Goal: Transaction & Acquisition: Purchase product/service

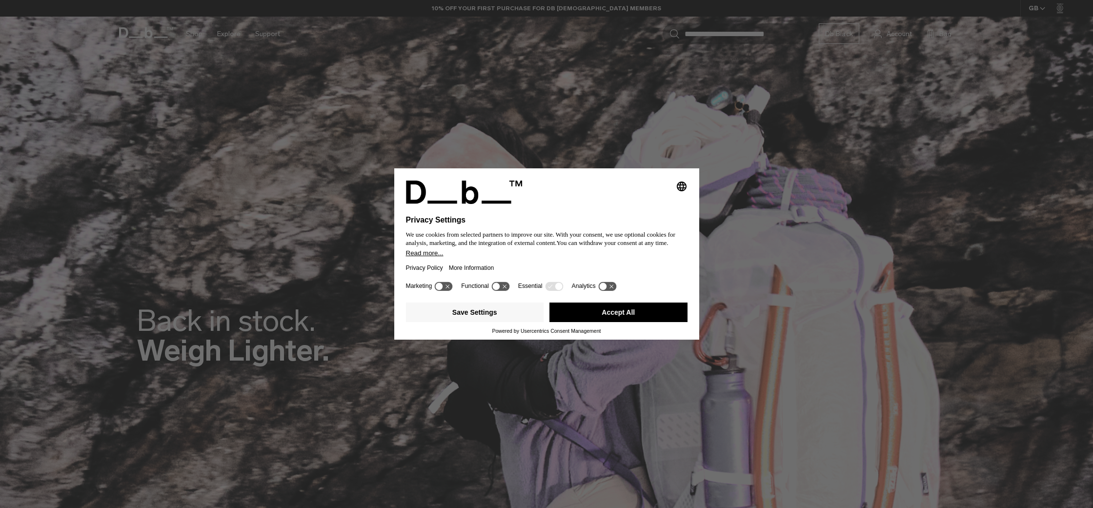
click at [610, 322] on button "Accept All" at bounding box center [619, 313] width 138 height 20
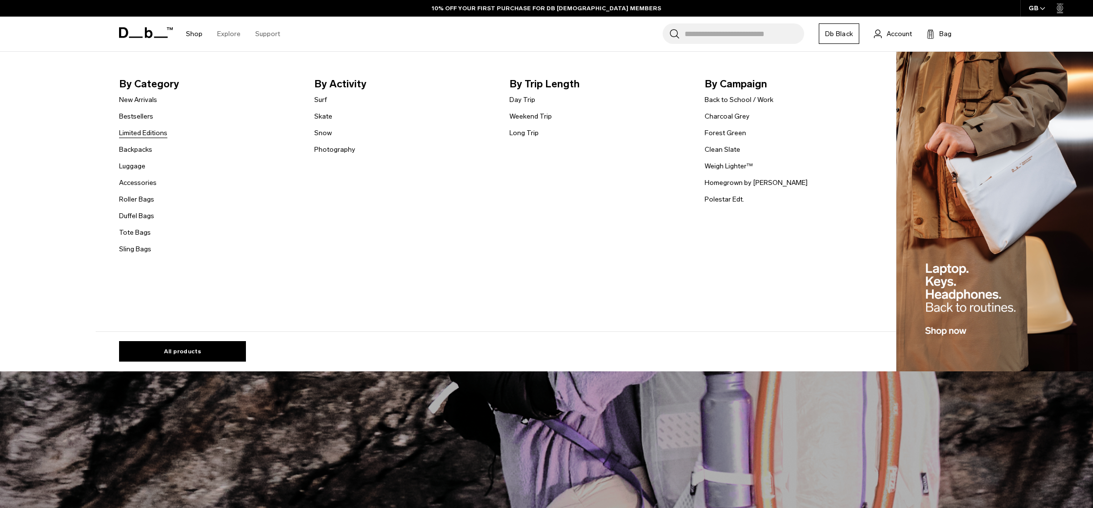
click at [148, 134] on link "Limited Editions" at bounding box center [143, 133] width 48 height 10
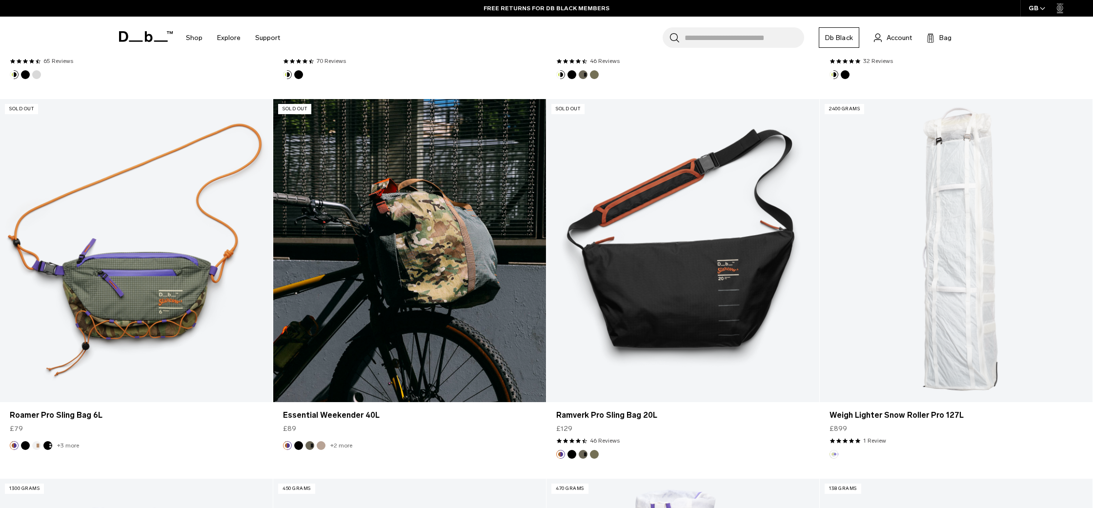
scroll to position [600, 0]
click at [379, 372] on link "Essential Weekender 40L" at bounding box center [409, 250] width 273 height 303
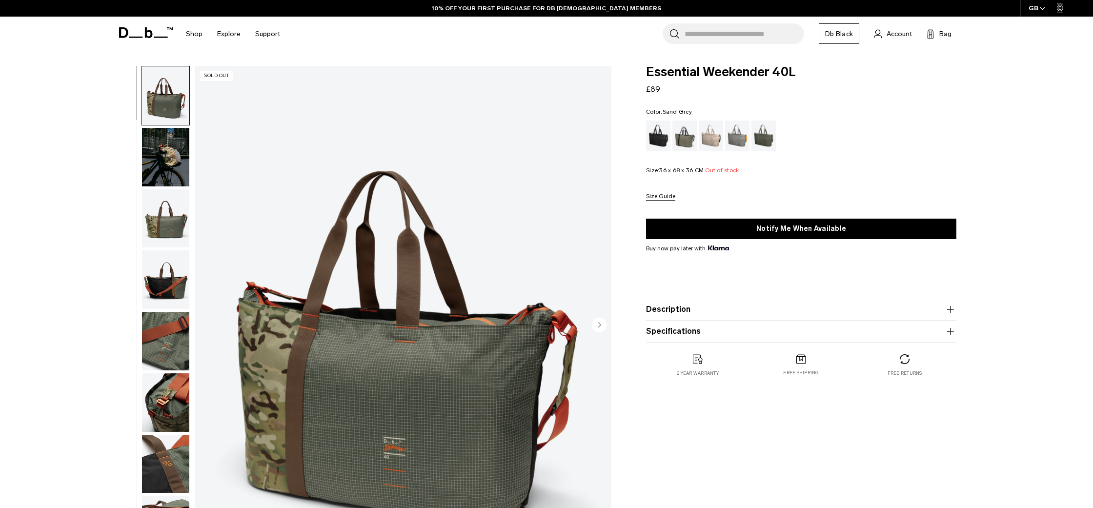
click at [746, 136] on div "Sand Grey" at bounding box center [737, 136] width 25 height 30
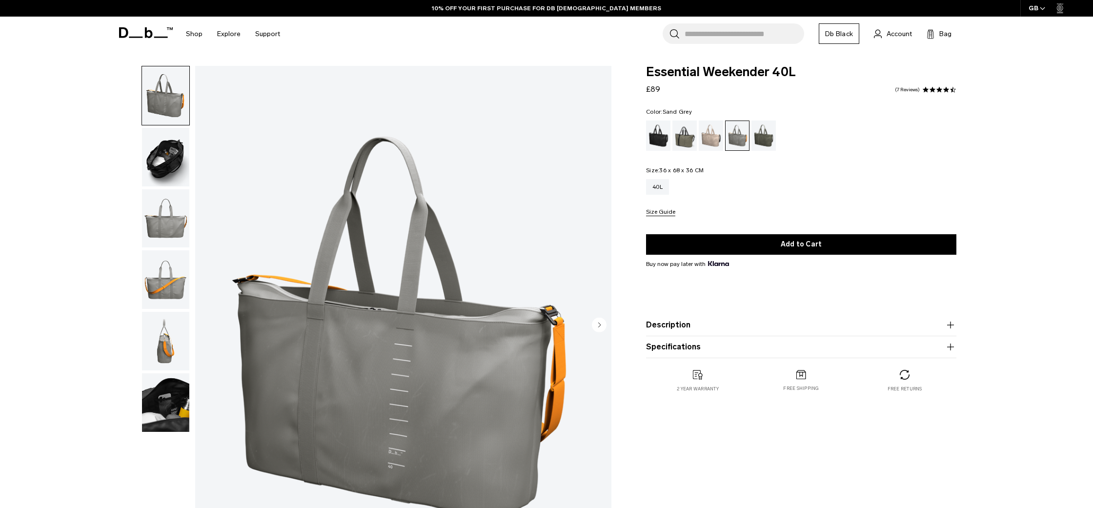
click at [166, 146] on img "button" at bounding box center [165, 157] width 47 height 59
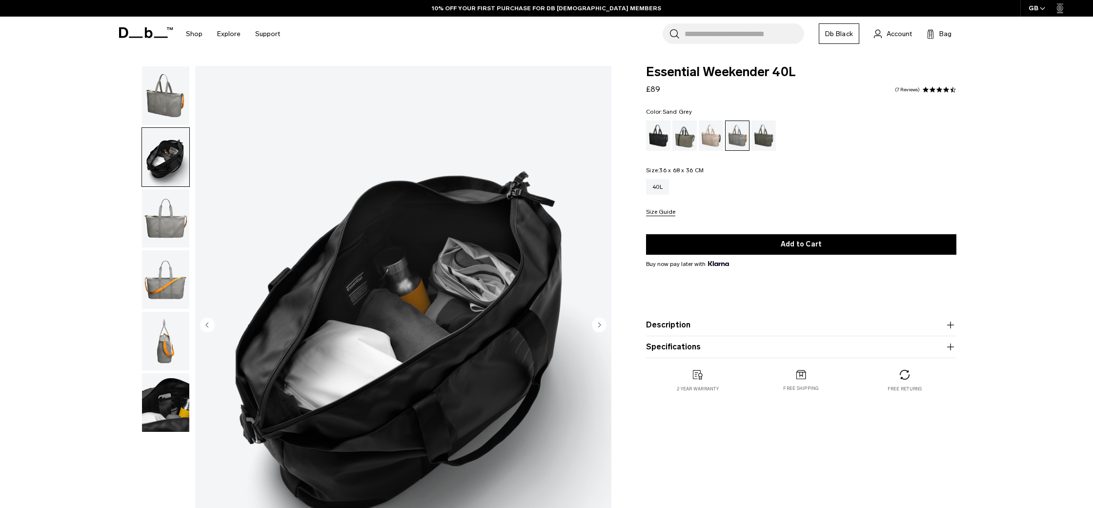
click at [163, 203] on img "button" at bounding box center [165, 218] width 47 height 59
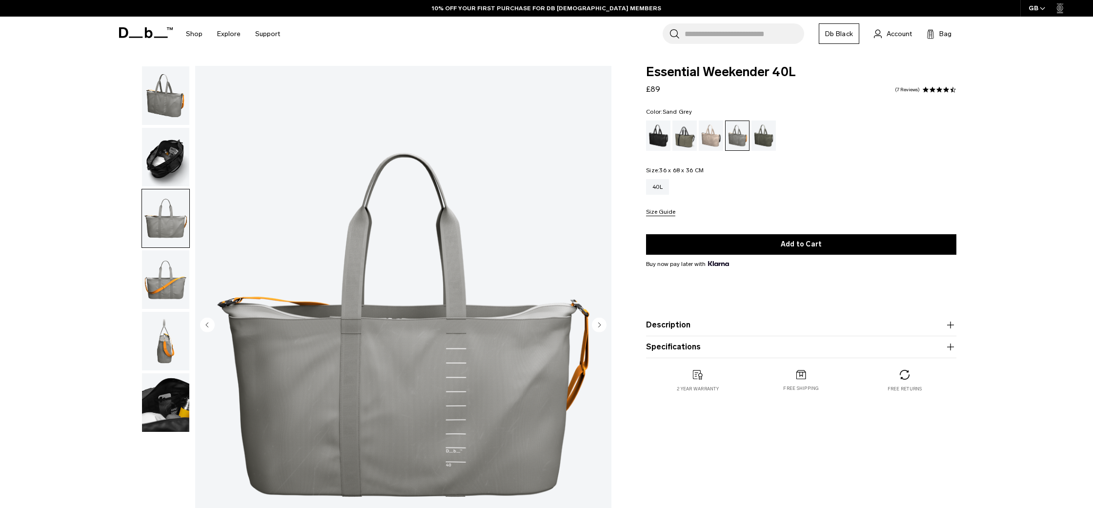
click at [165, 269] on img "button" at bounding box center [165, 279] width 47 height 59
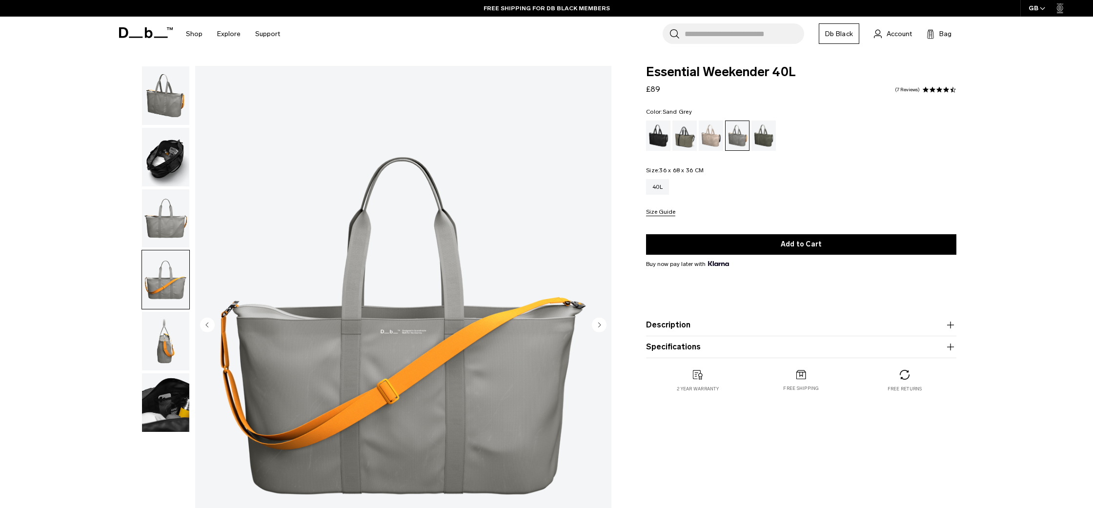
click at [165, 334] on img "button" at bounding box center [165, 341] width 47 height 59
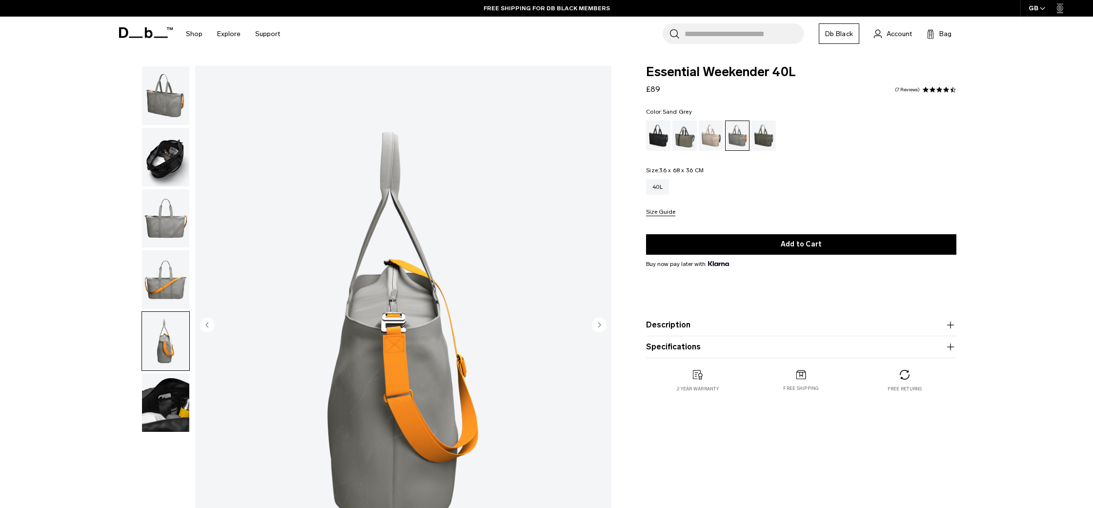
click at [165, 385] on img "button" at bounding box center [165, 402] width 47 height 59
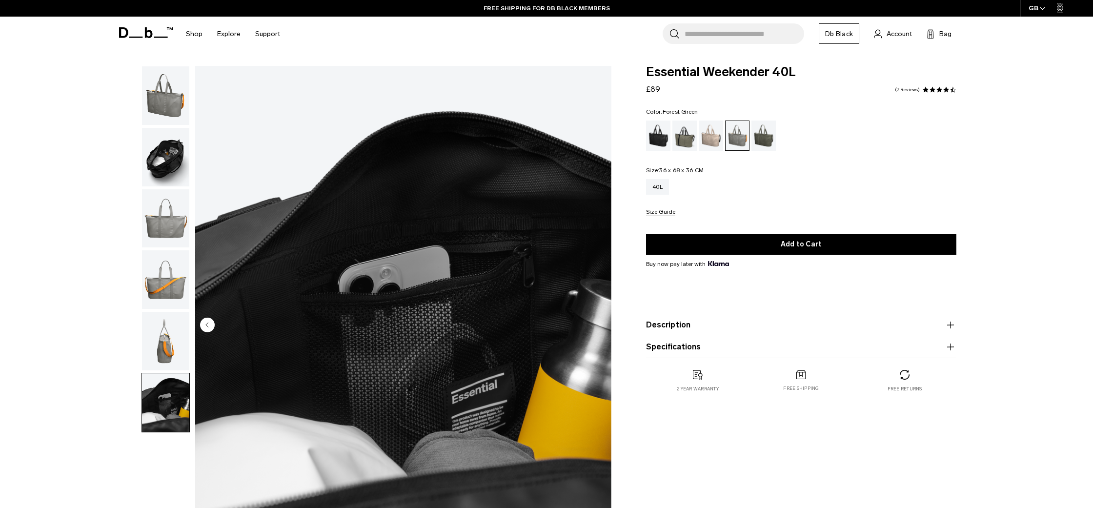
click at [687, 133] on div "Forest Green" at bounding box center [685, 136] width 25 height 30
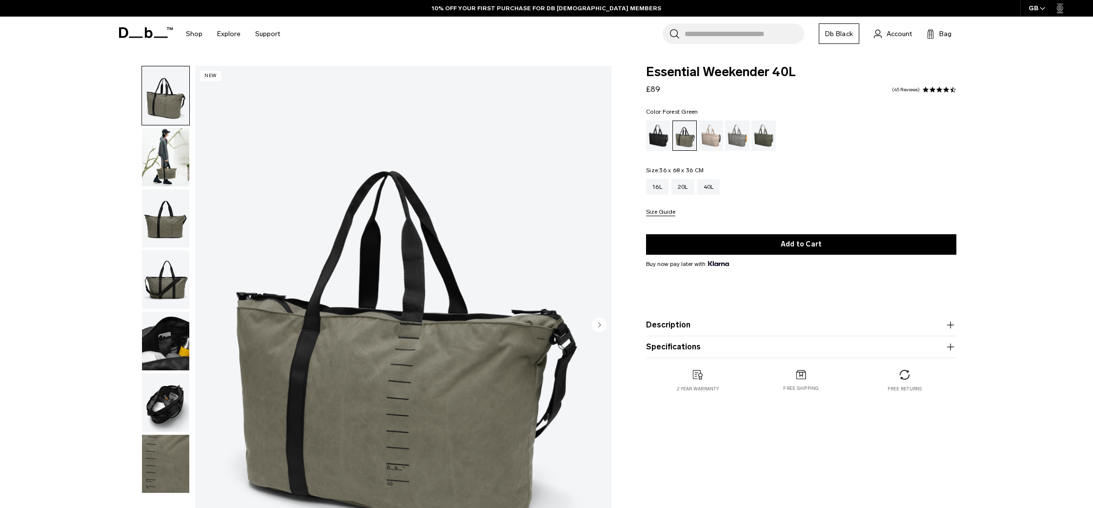
click at [173, 151] on img "button" at bounding box center [165, 157] width 47 height 59
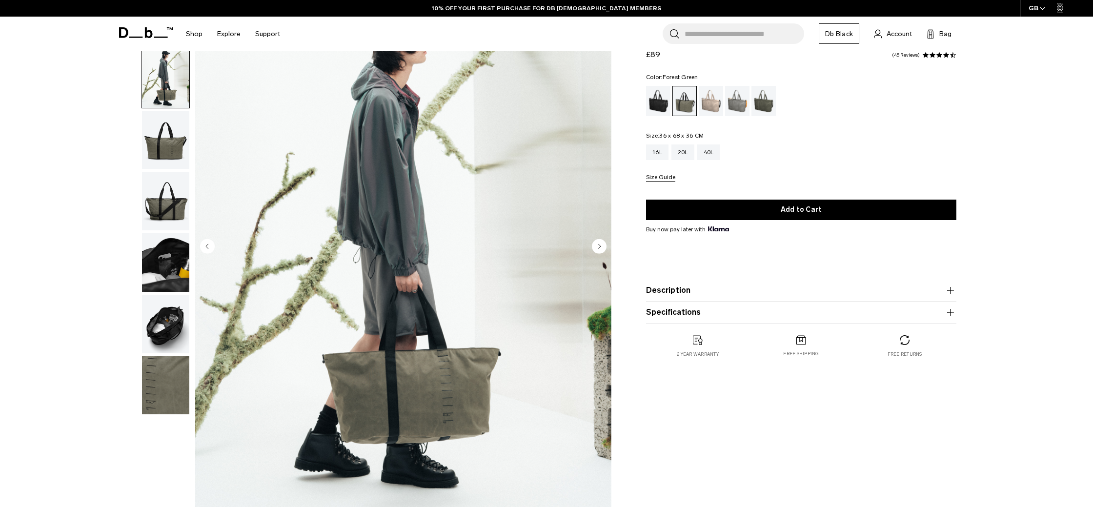
scroll to position [80, 0]
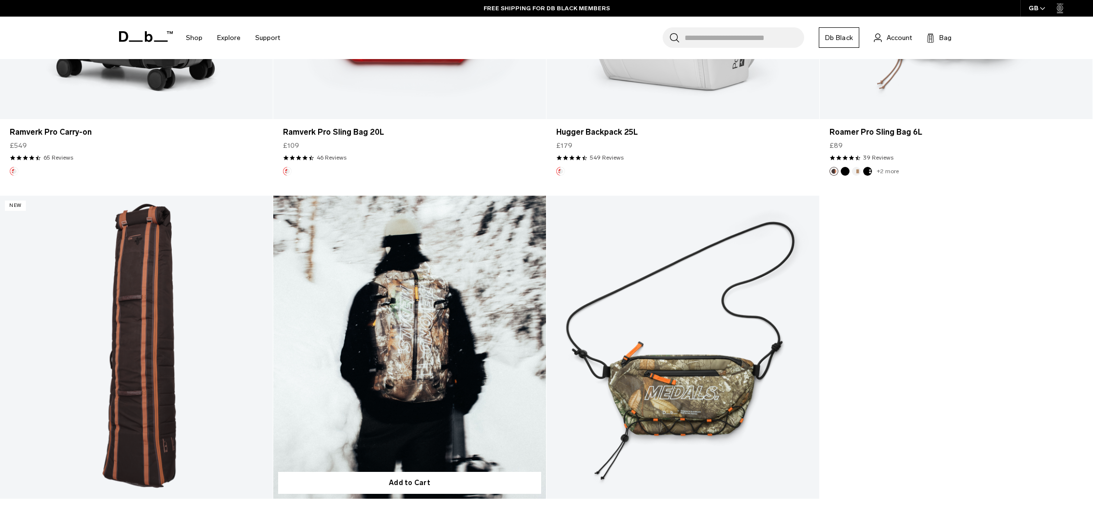
scroll to position [1903, 0]
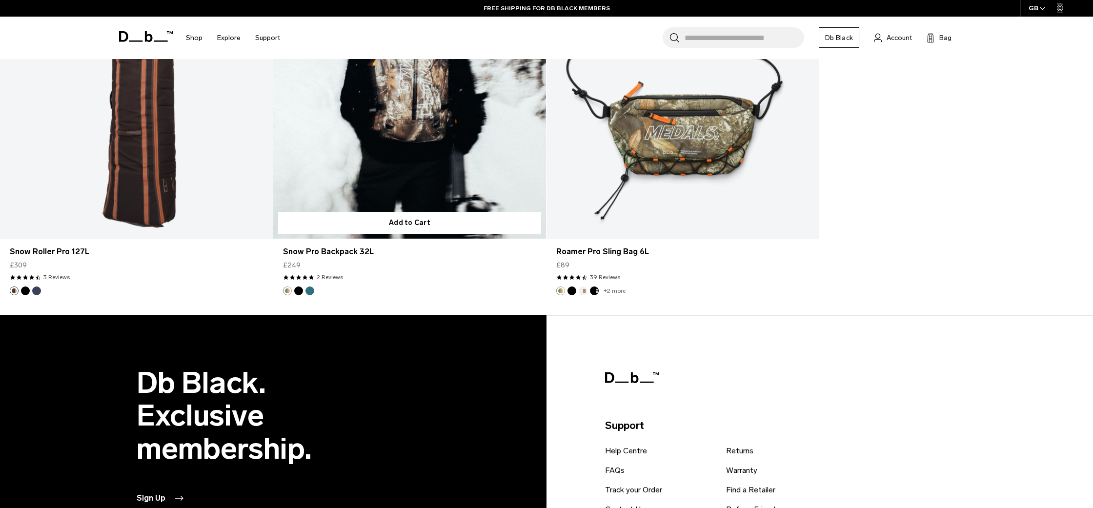
click at [444, 174] on link "Snow Pro Backpack 32L" at bounding box center [409, 87] width 273 height 303
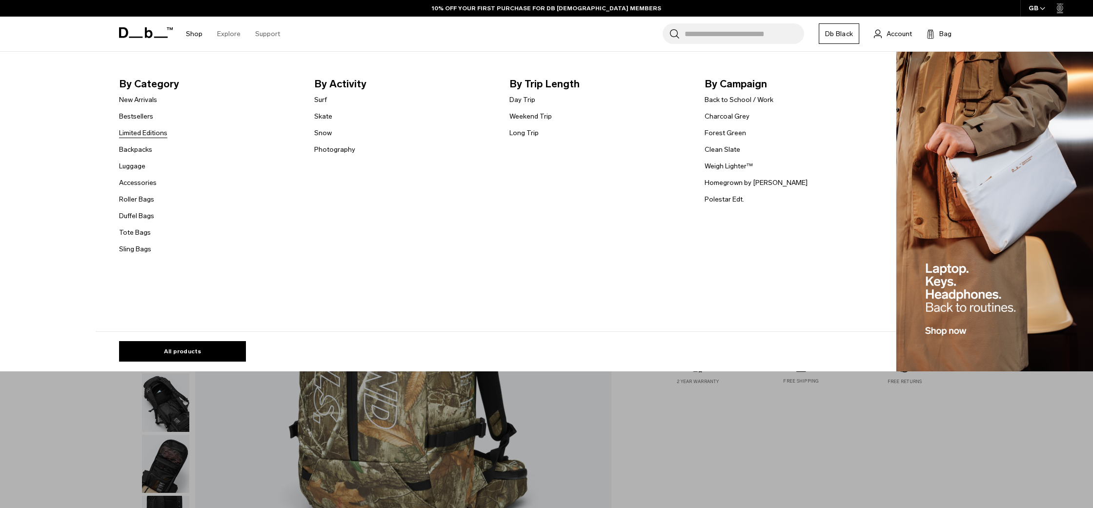
click at [140, 135] on link "Limited Editions" at bounding box center [143, 133] width 48 height 10
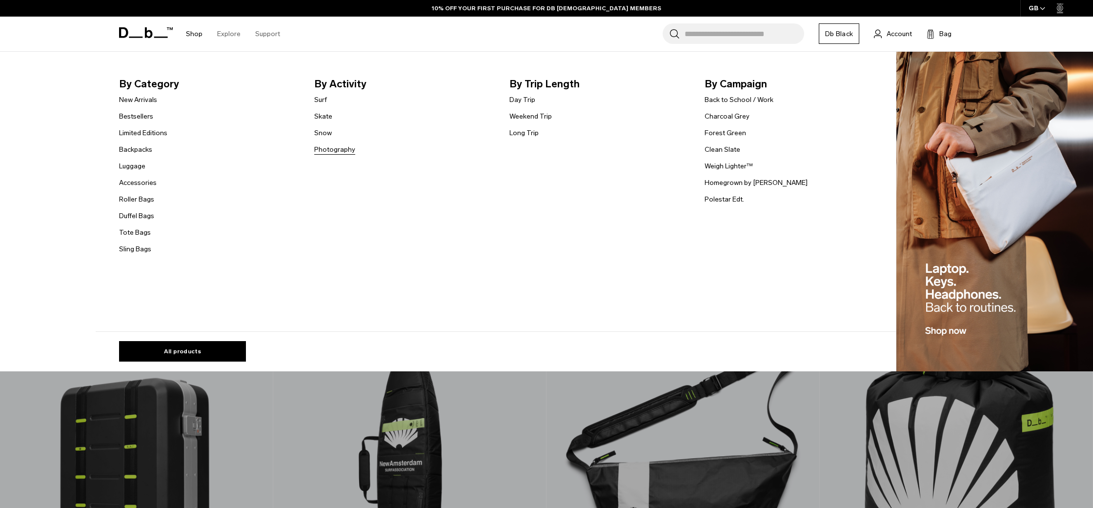
click at [335, 147] on link "Photography" at bounding box center [334, 149] width 41 height 10
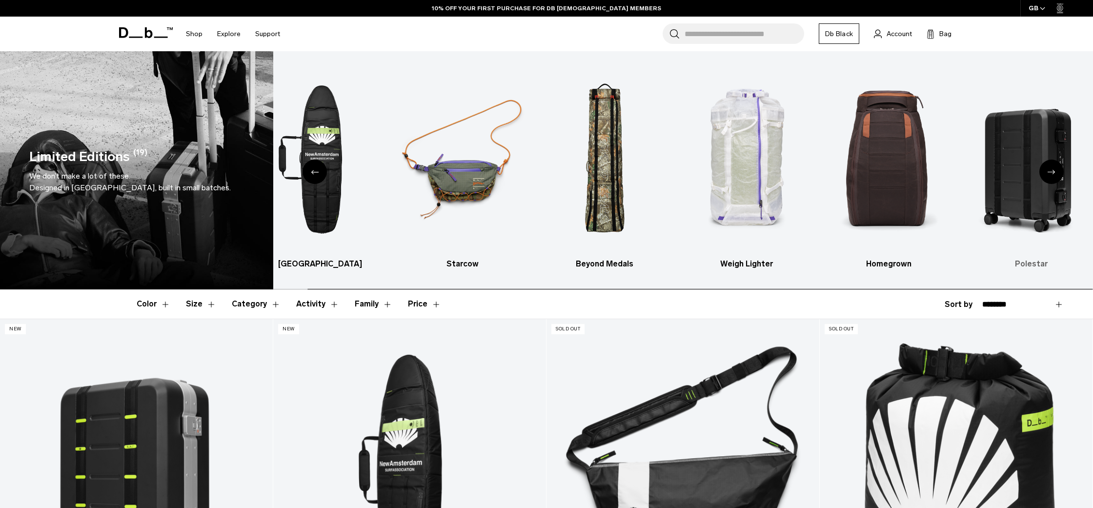
click at [997, 172] on img "6 / 6" at bounding box center [1031, 159] width 125 height 187
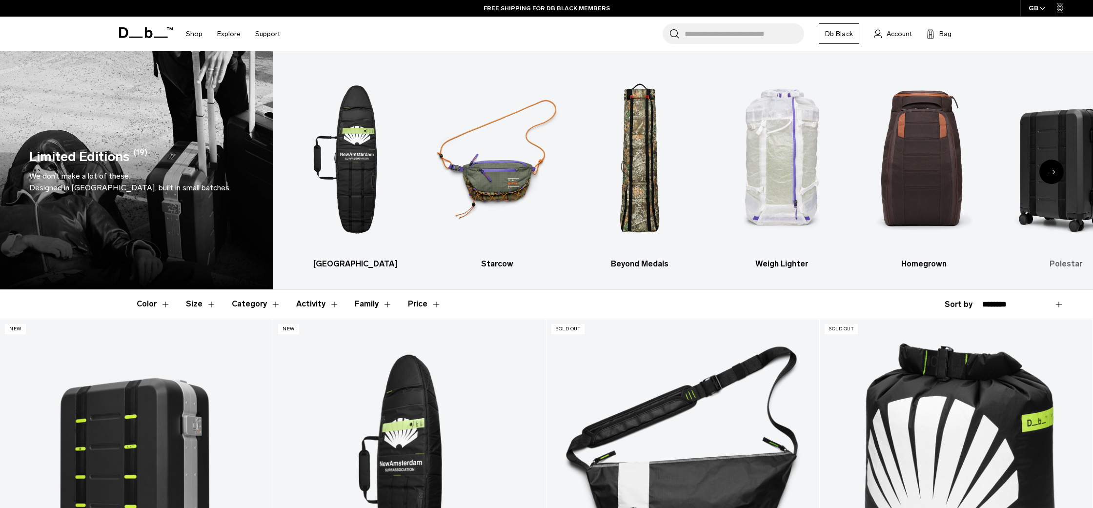
click at [1042, 131] on img "6 / 6" at bounding box center [1066, 159] width 125 height 187
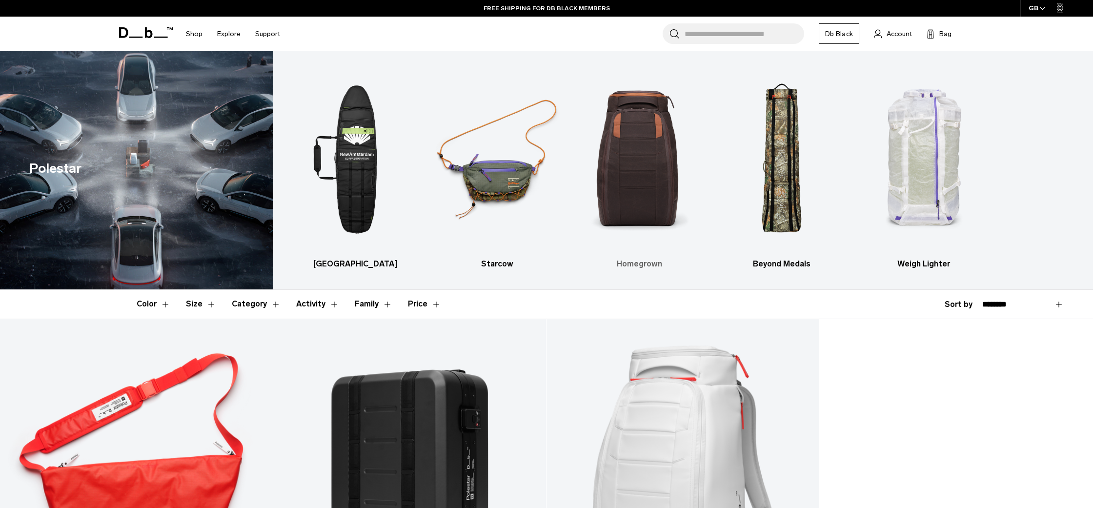
click at [662, 180] on img "3 / 5" at bounding box center [639, 159] width 125 height 187
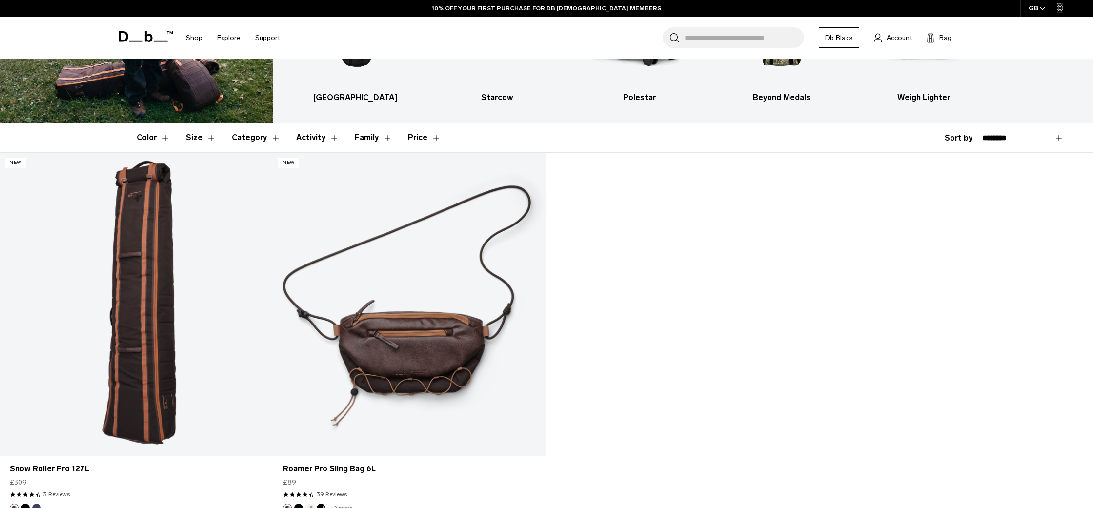
scroll to position [167, 0]
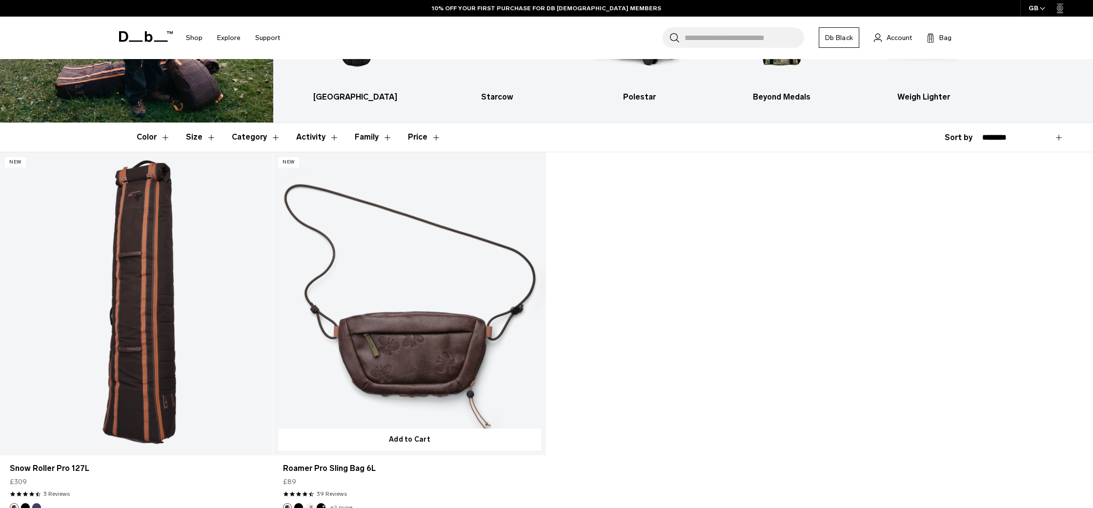
click at [453, 367] on link "Roamer Pro Sling Bag 6L" at bounding box center [409, 303] width 273 height 303
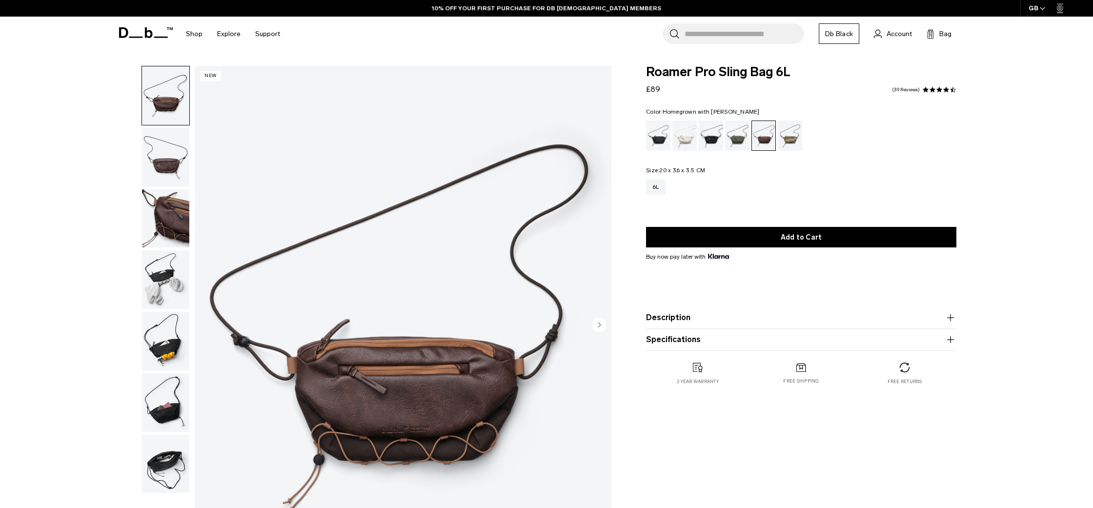
click at [165, 230] on img "button" at bounding box center [165, 218] width 47 height 59
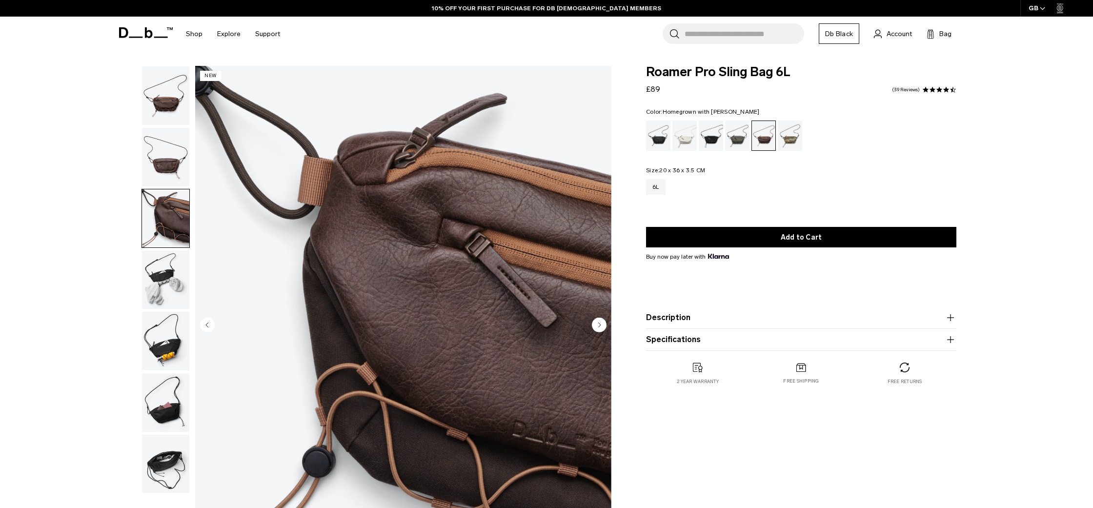
click at [166, 285] on img "button" at bounding box center [165, 279] width 47 height 59
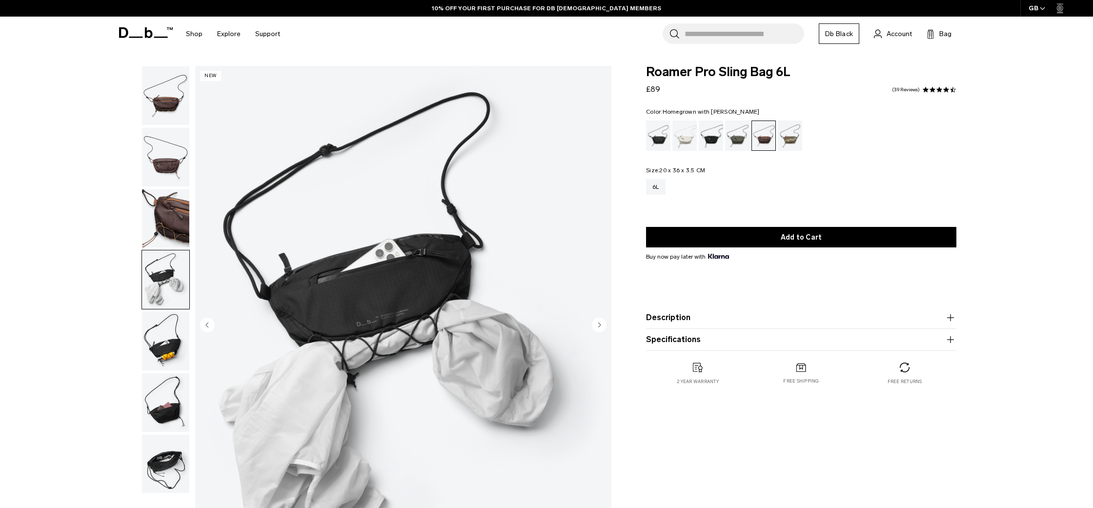
click at [166, 367] on img "button" at bounding box center [165, 341] width 47 height 59
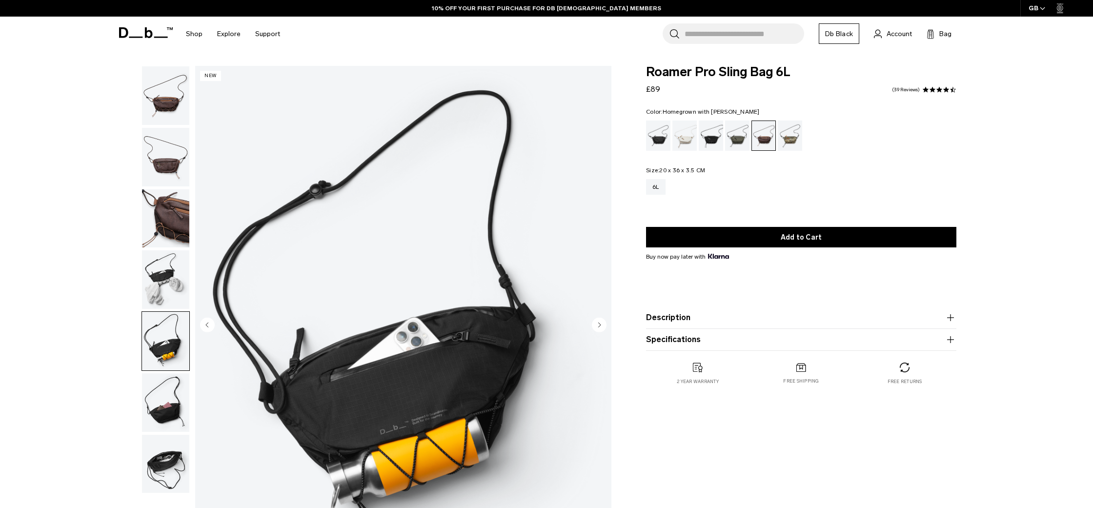
click at [167, 387] on img "button" at bounding box center [165, 402] width 47 height 59
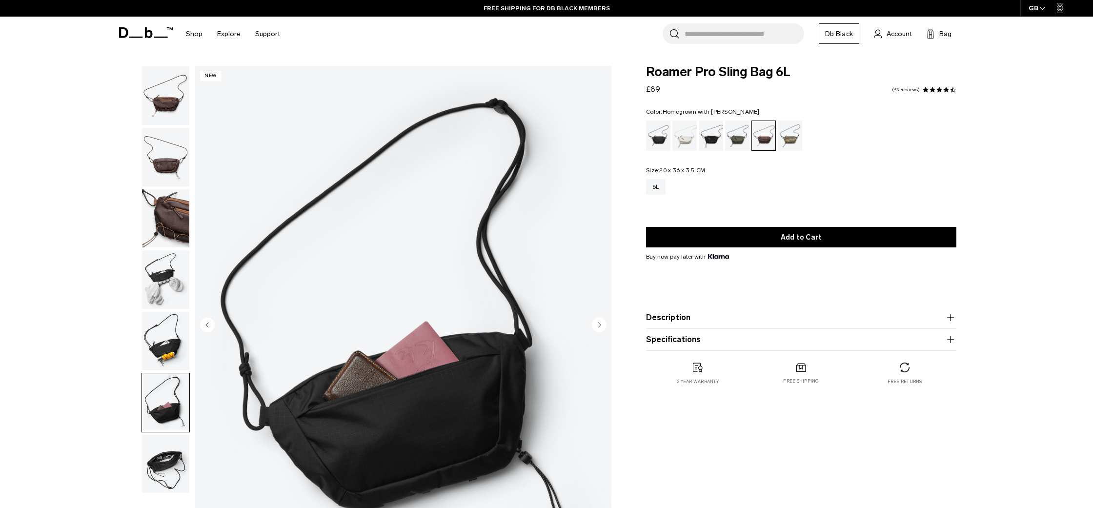
click at [164, 449] on img "button" at bounding box center [165, 464] width 47 height 59
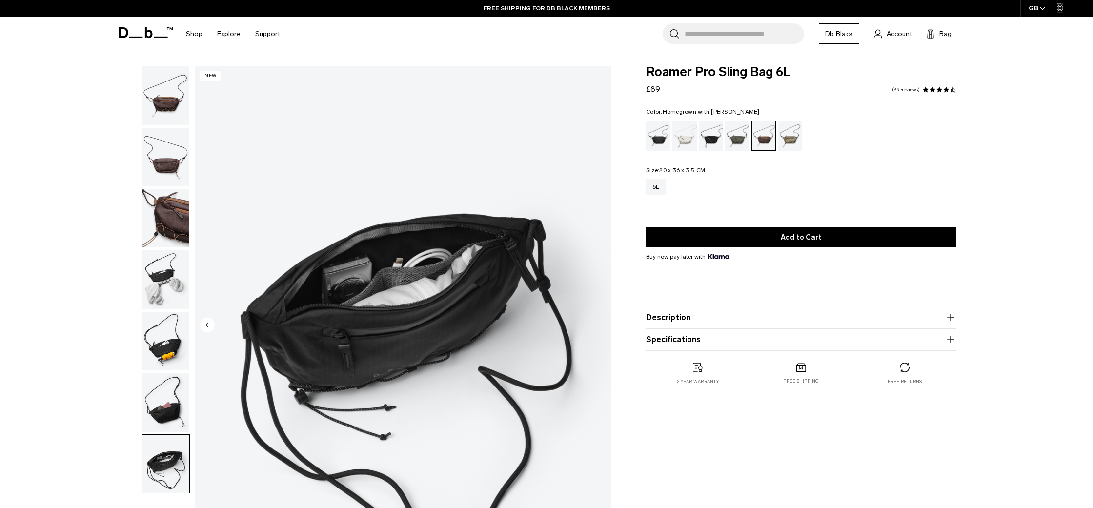
click at [170, 406] on img "button" at bounding box center [165, 402] width 47 height 59
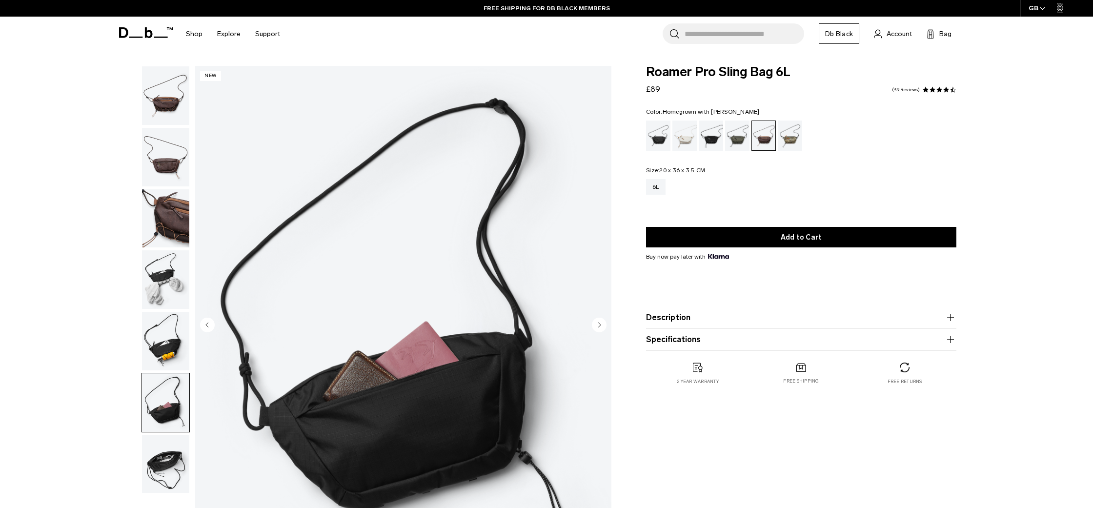
click at [169, 354] on img "button" at bounding box center [165, 341] width 47 height 59
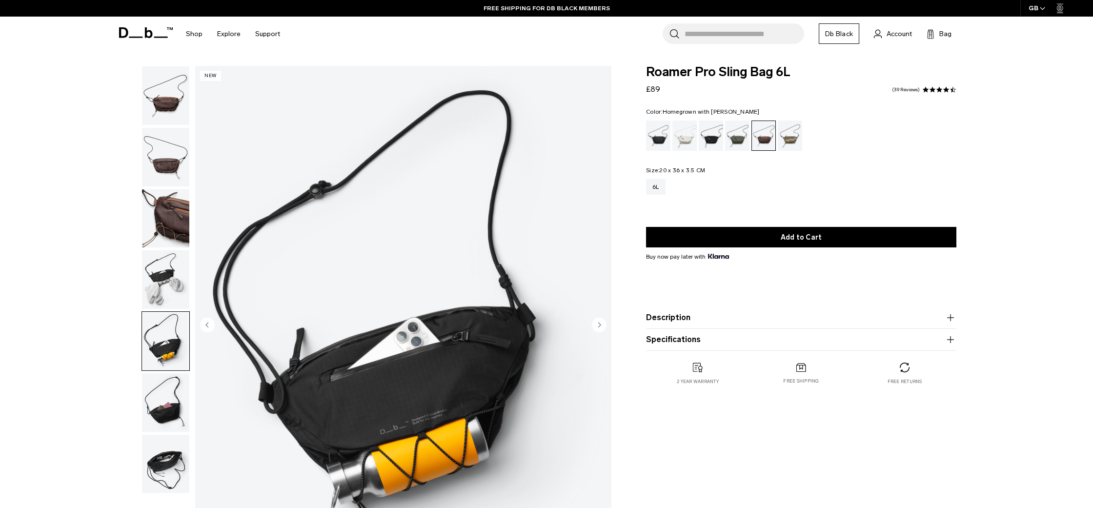
click at [172, 265] on img "button" at bounding box center [165, 279] width 47 height 59
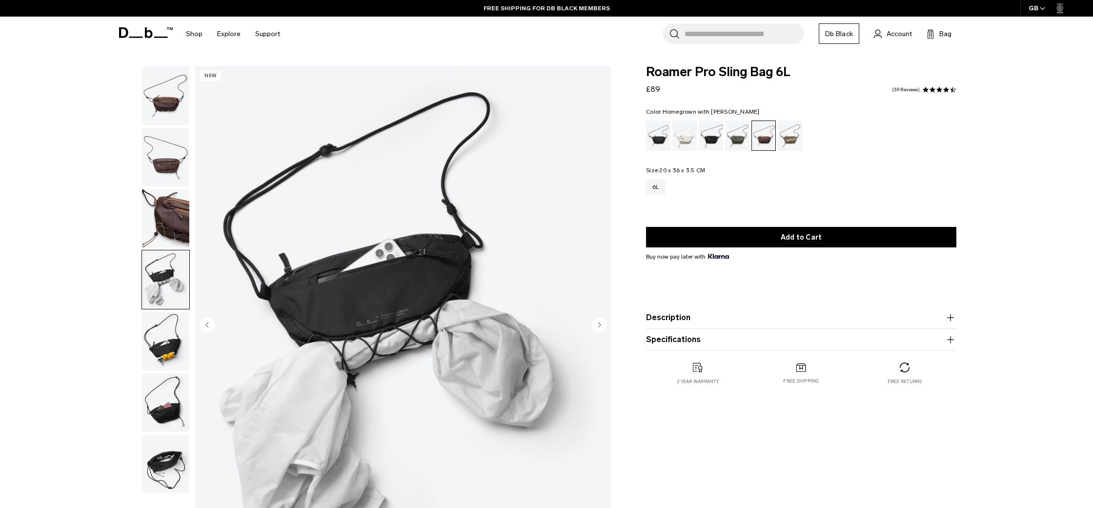
click at [175, 220] on img "button" at bounding box center [165, 218] width 47 height 59
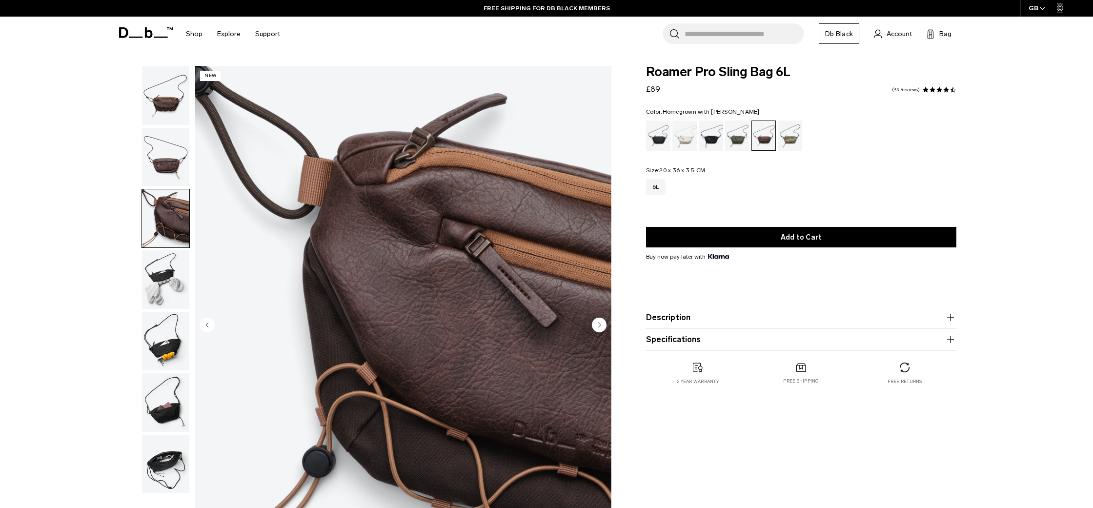
click at [169, 152] on img "button" at bounding box center [165, 157] width 47 height 59
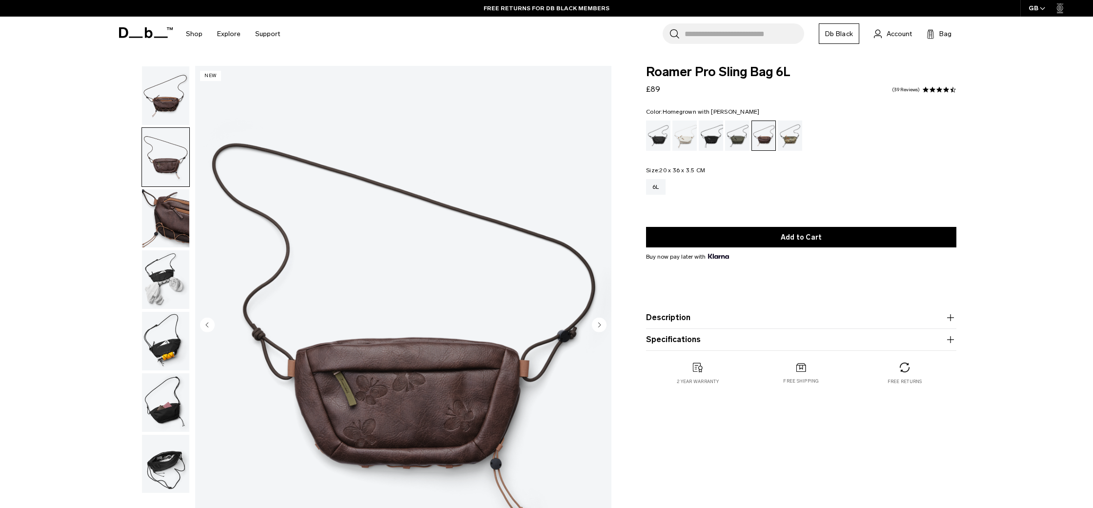
click at [174, 99] on img "button" at bounding box center [165, 95] width 47 height 59
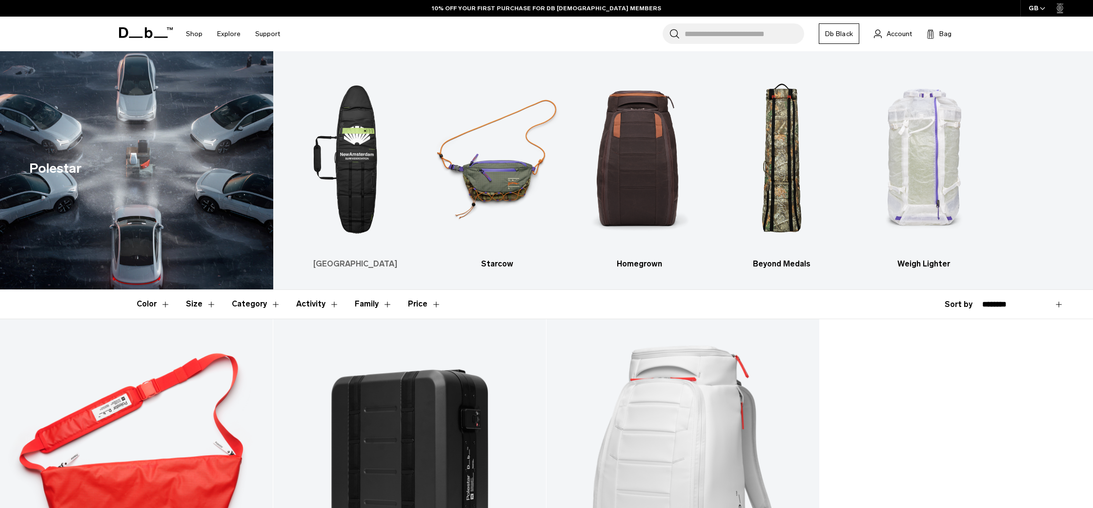
click at [368, 132] on img "1 / 5" at bounding box center [355, 159] width 125 height 187
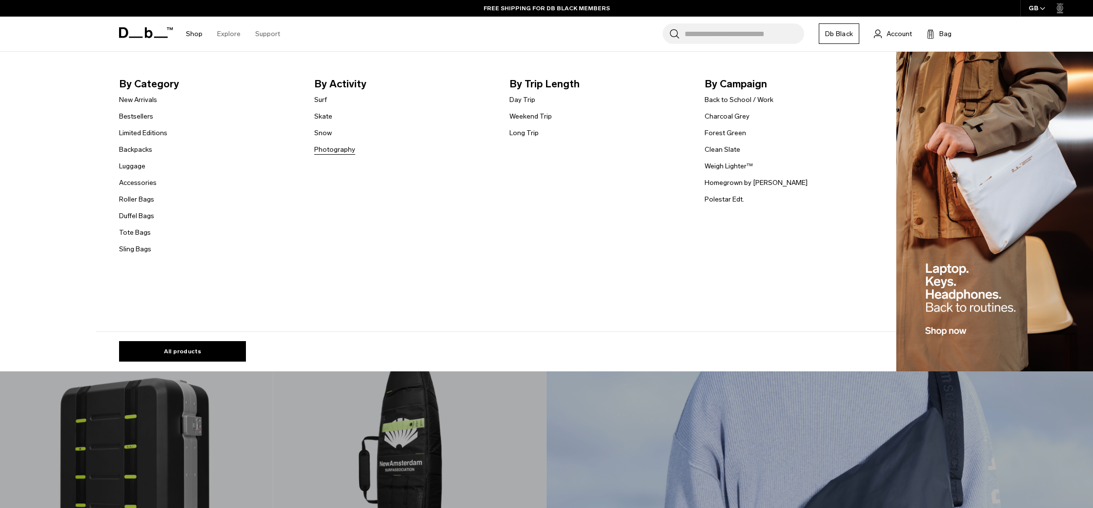
click at [342, 146] on link "Photography" at bounding box center [334, 149] width 41 height 10
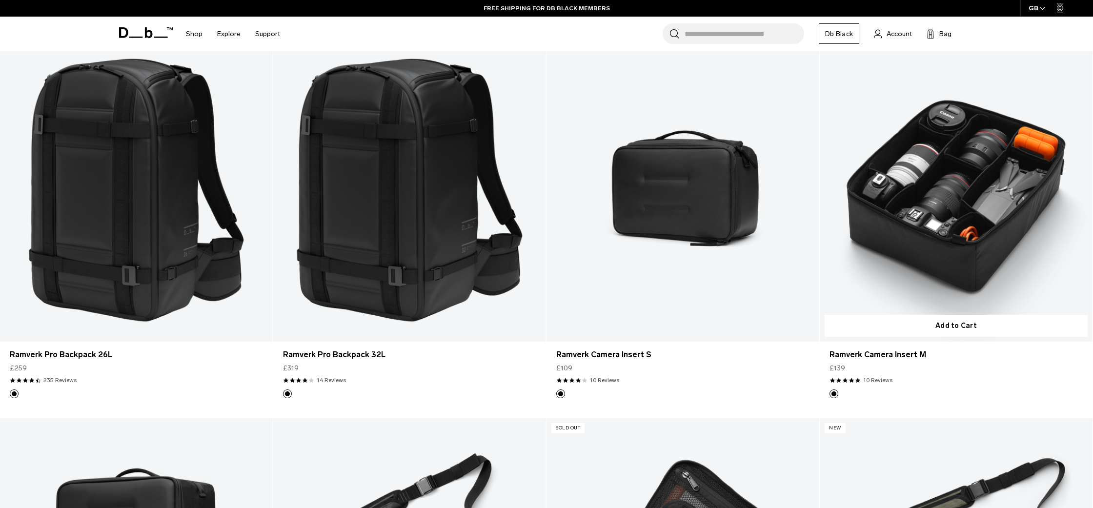
scroll to position [275, 0]
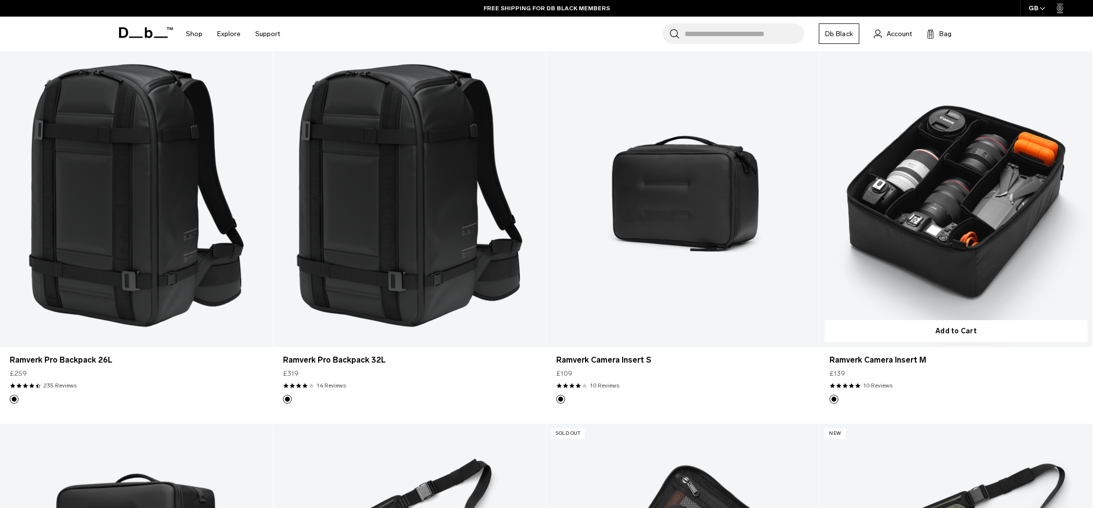
click at [945, 204] on link "Ramverk Camera Insert M" at bounding box center [956, 195] width 273 height 303
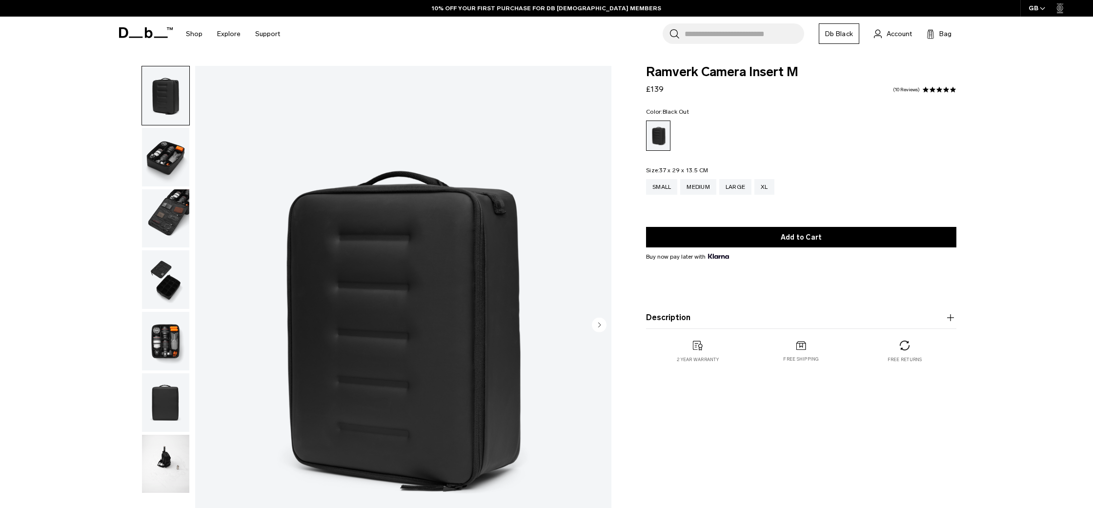
click at [174, 165] on img "button" at bounding box center [165, 157] width 47 height 59
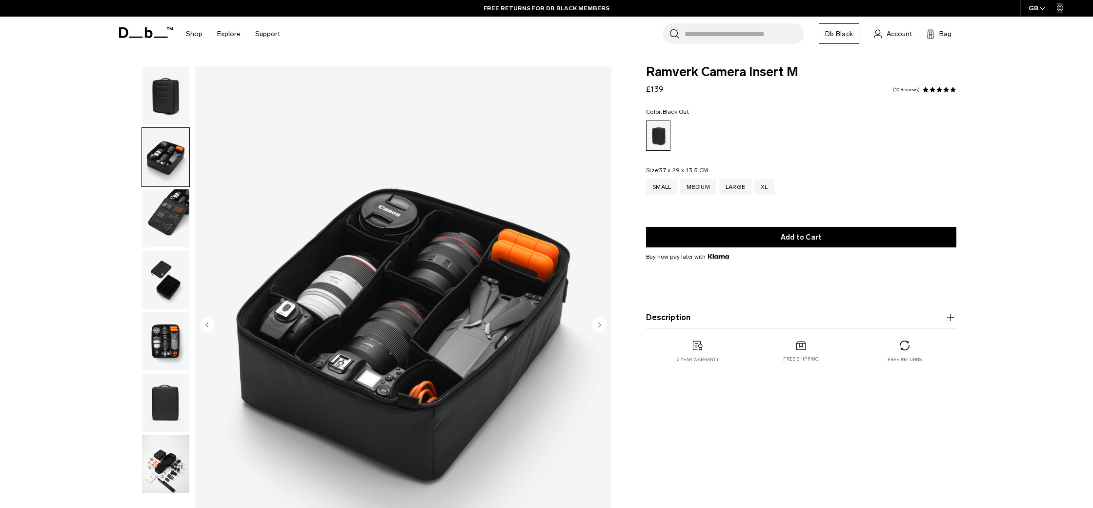
click at [344, 297] on img "2 / 7" at bounding box center [403, 326] width 416 height 520
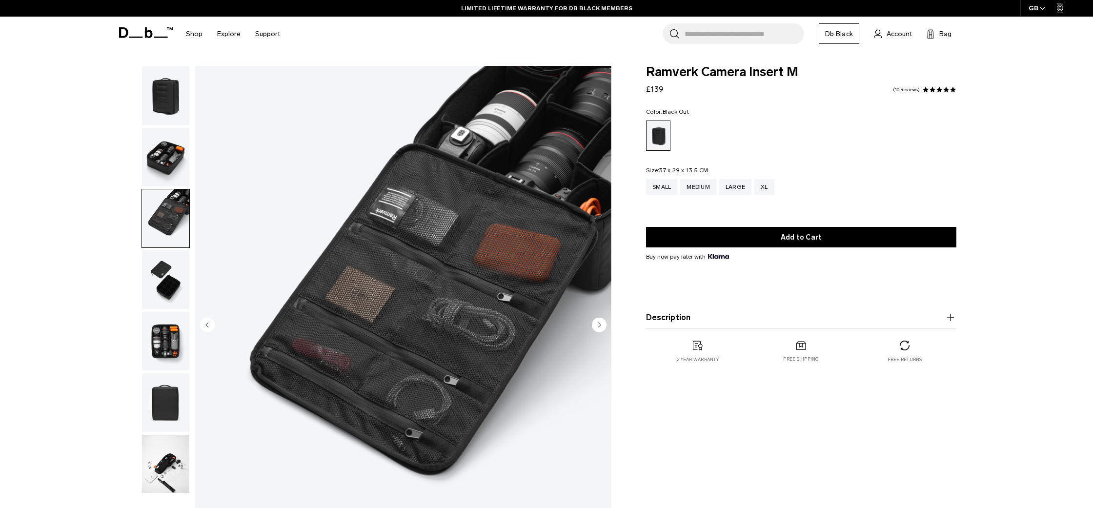
click at [603, 322] on circle "Next slide" at bounding box center [599, 324] width 15 height 15
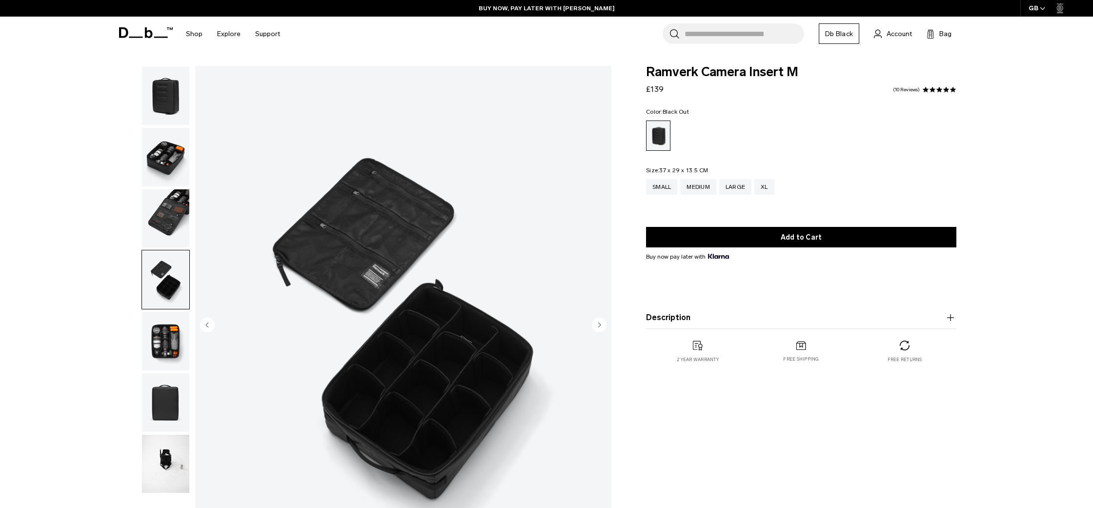
click at [170, 208] on img "button" at bounding box center [165, 218] width 47 height 59
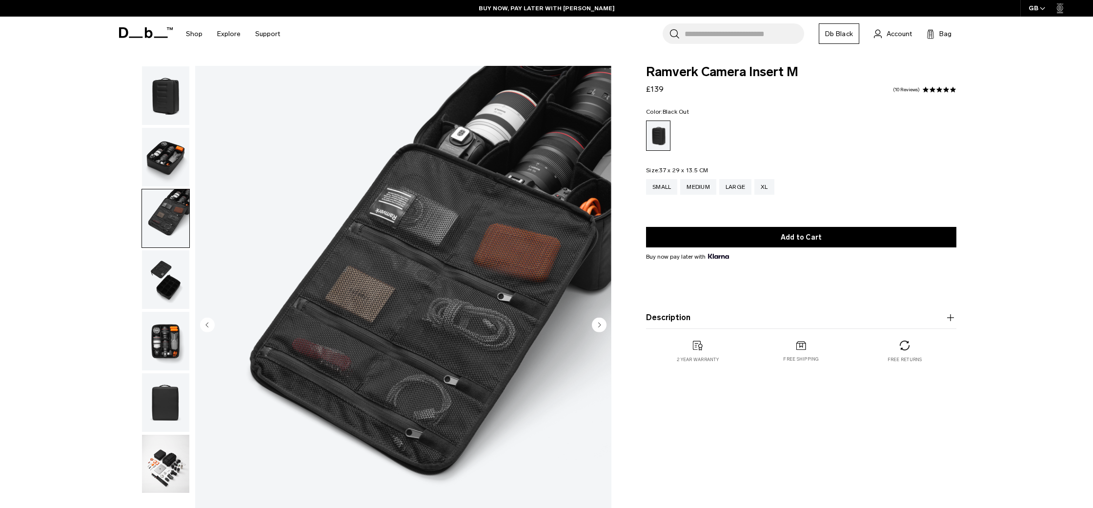
click at [163, 159] on img "button" at bounding box center [165, 157] width 47 height 59
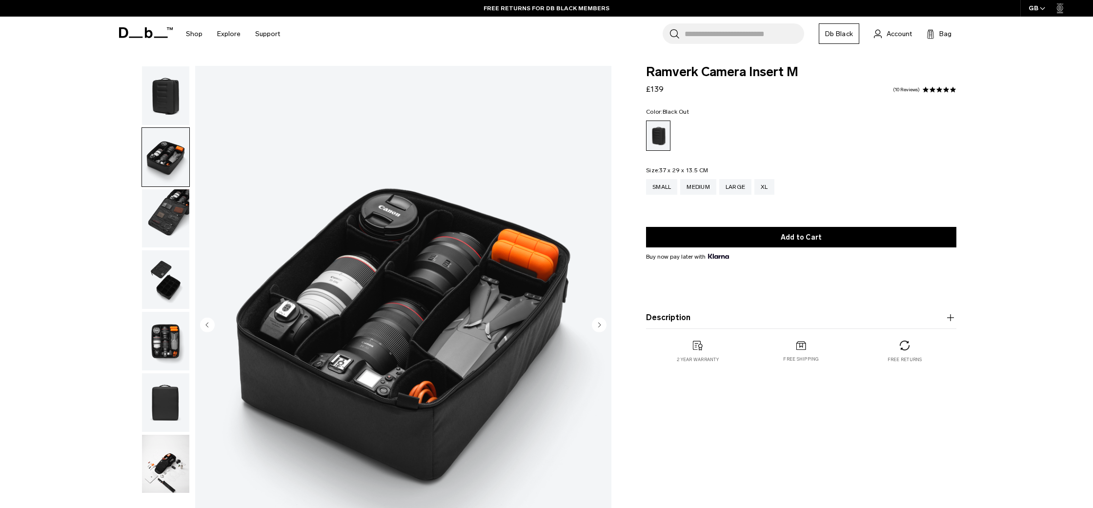
click at [168, 207] on img "button" at bounding box center [165, 218] width 47 height 59
